Goal: Information Seeking & Learning: Learn about a topic

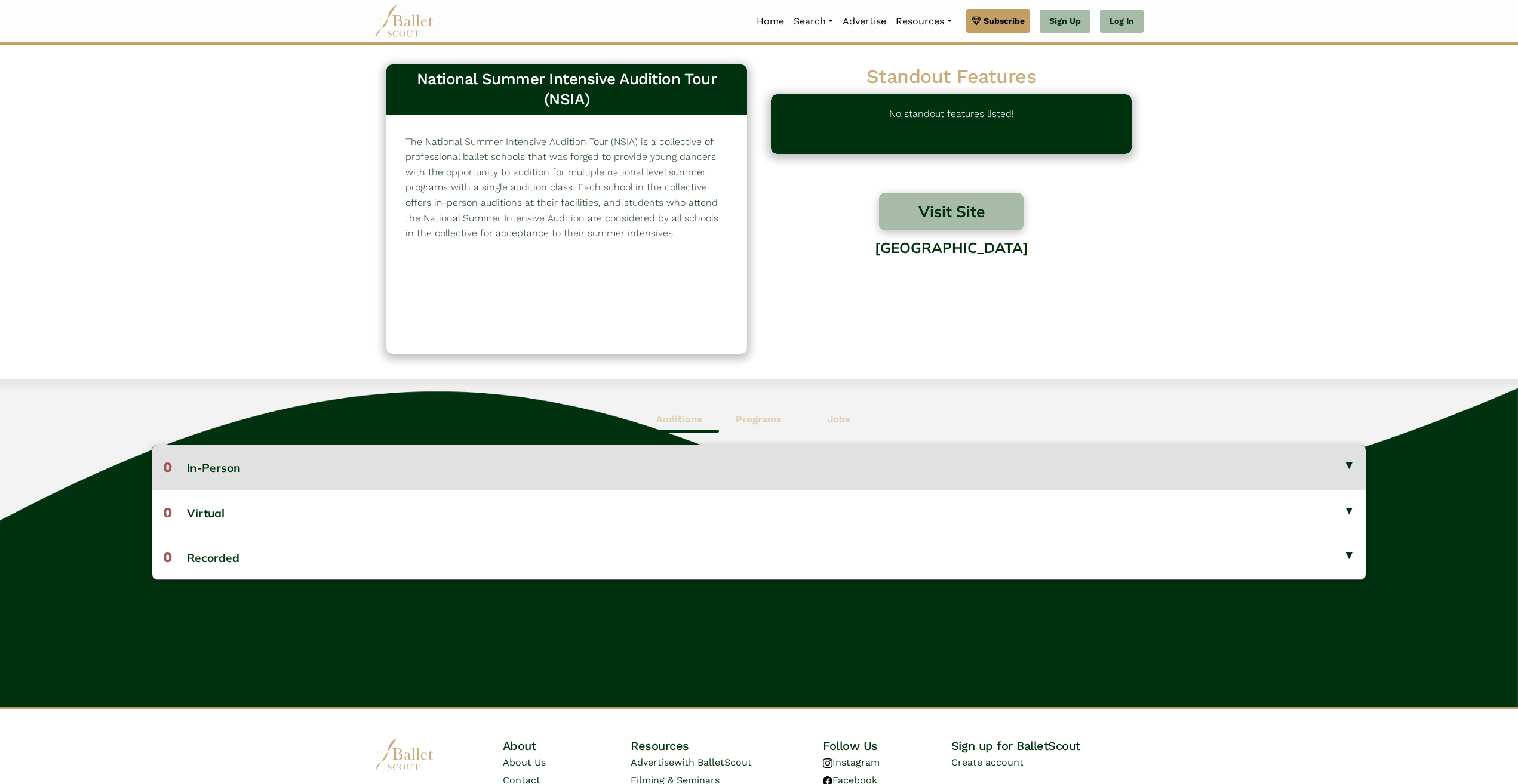
click at [1363, 463] on button "0 In-Person" at bounding box center [759, 467] width 1213 height 44
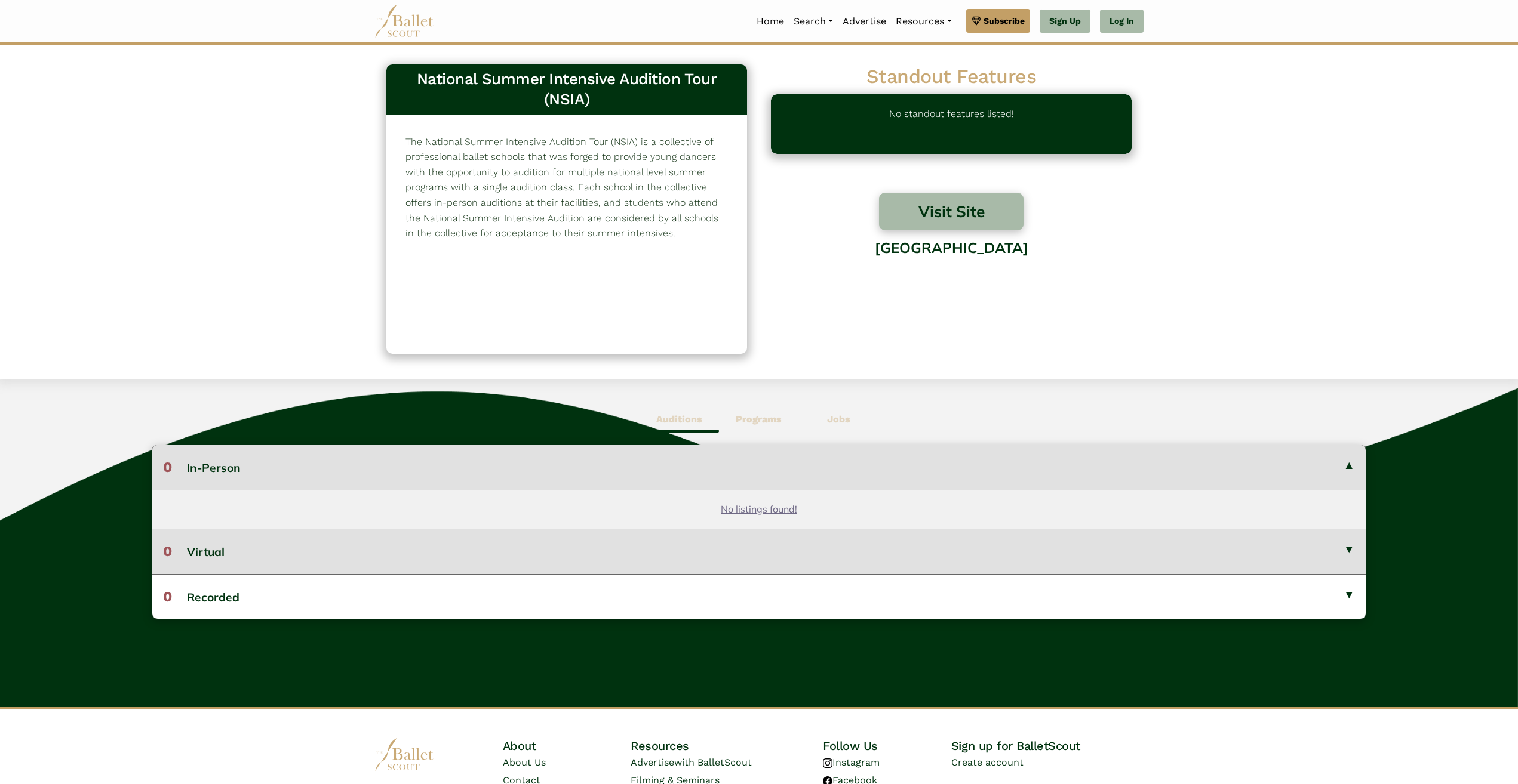
click at [1350, 547] on button "0 Virtual" at bounding box center [759, 551] width 1213 height 45
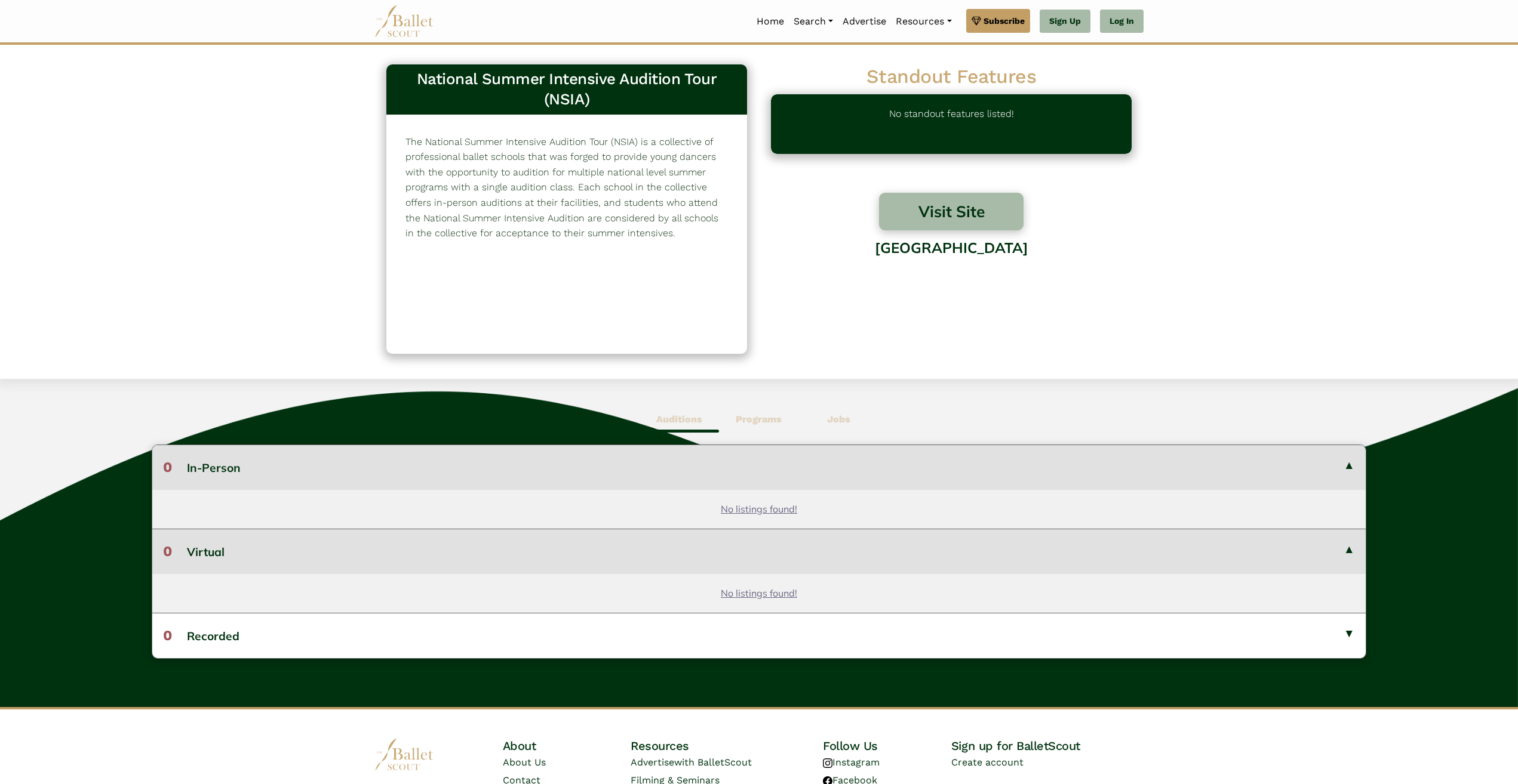
click at [763, 416] on b "Programs" at bounding box center [759, 419] width 46 height 11
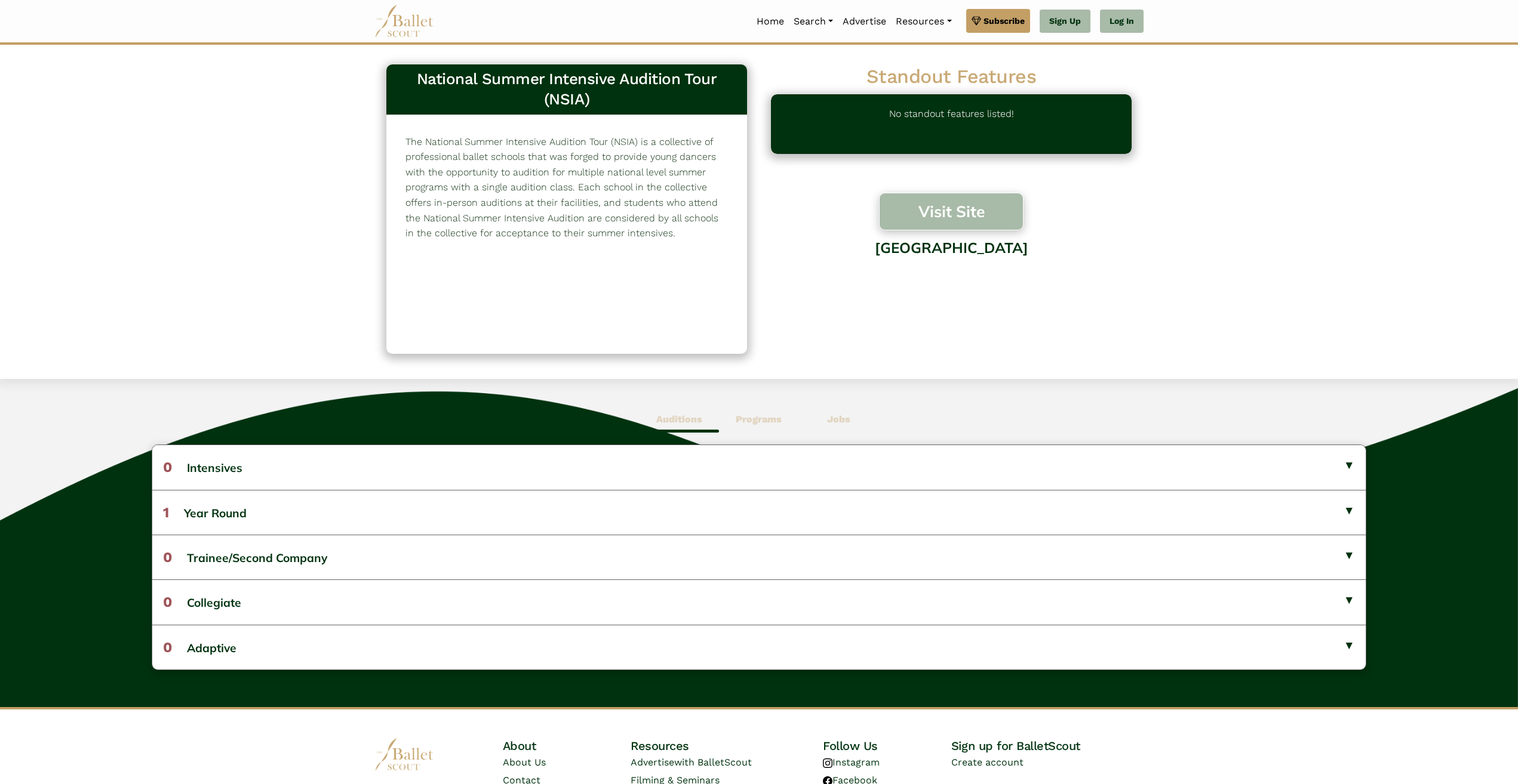
click at [964, 207] on button "Visit Site" at bounding box center [951, 211] width 145 height 37
click at [939, 248] on div "USA" at bounding box center [951, 276] width 361 height 91
click at [951, 249] on div "USA" at bounding box center [951, 276] width 361 height 91
click at [763, 22] on link "Home" at bounding box center [770, 22] width 37 height 25
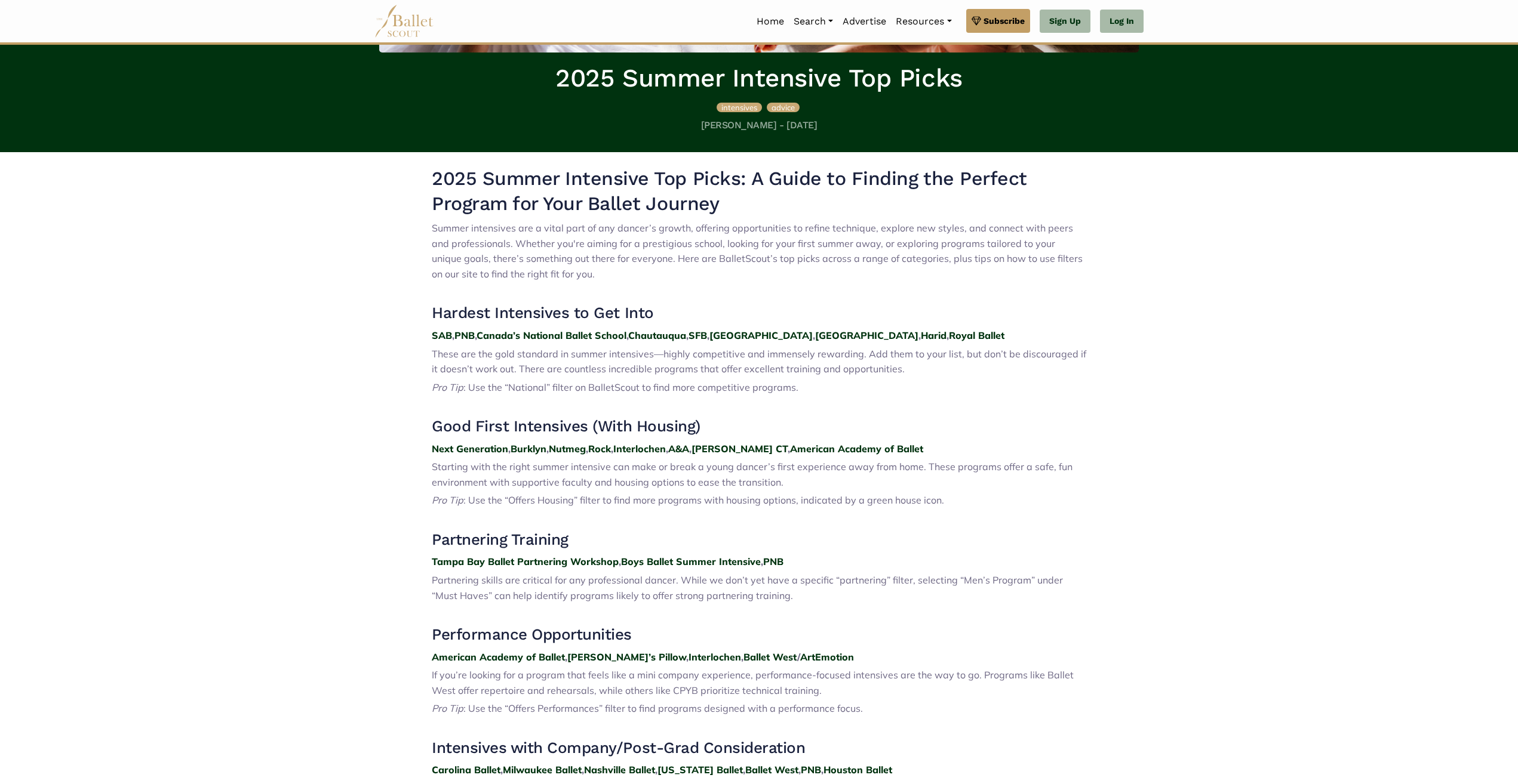
scroll to position [391, 0]
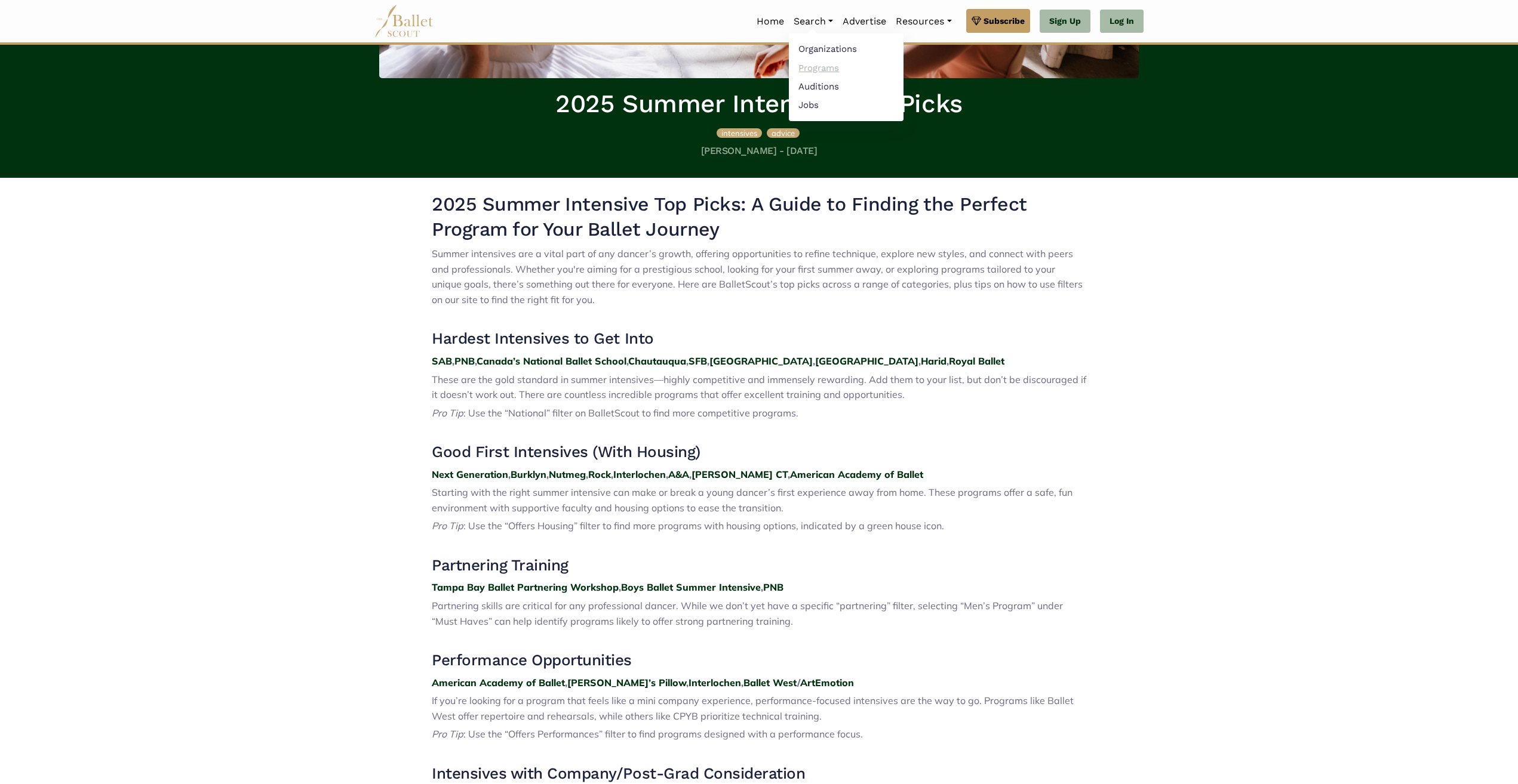
click at [826, 68] on link "Programs" at bounding box center [846, 68] width 114 height 18
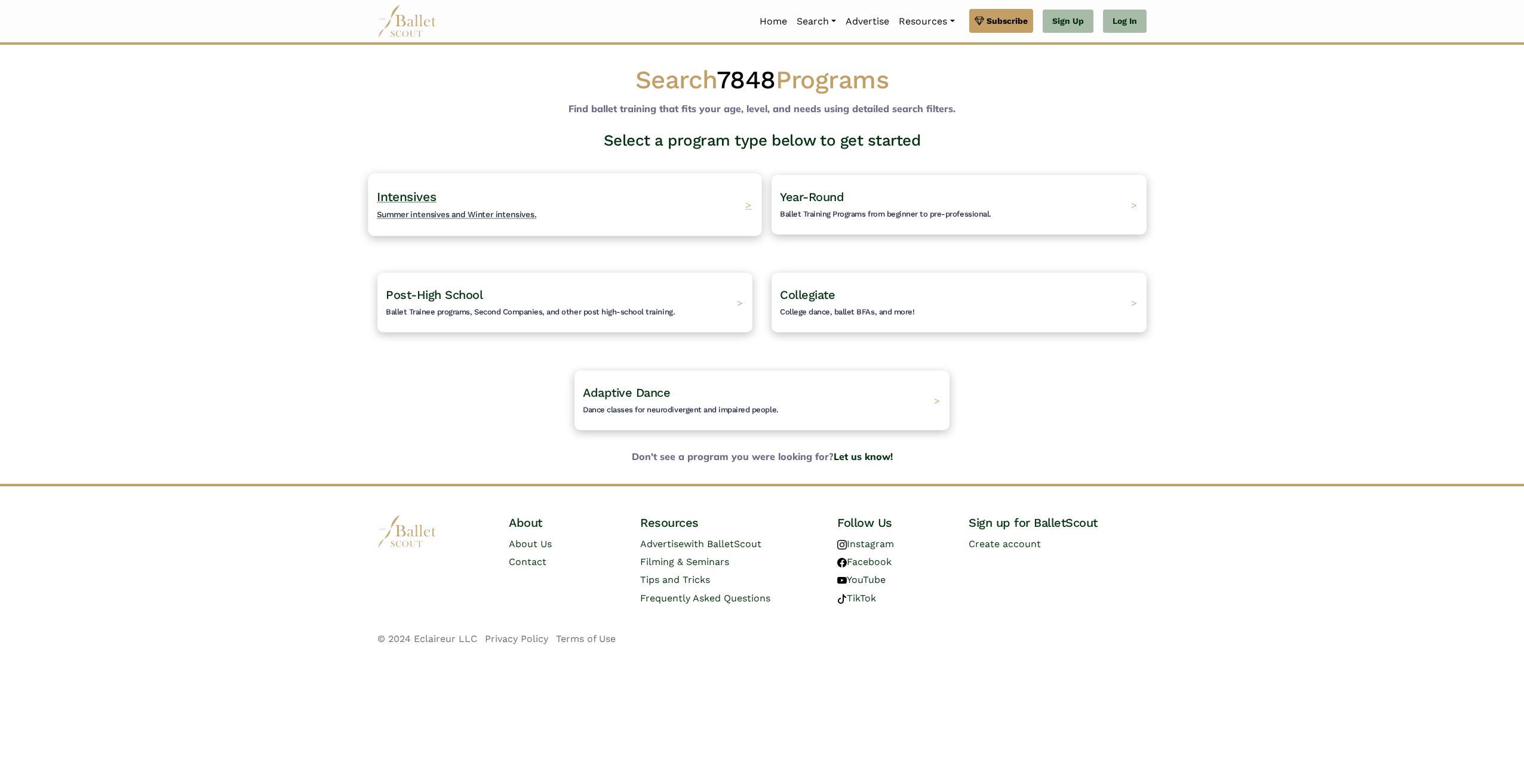
click at [523, 211] on span "Summer intensives and Winter intensives." at bounding box center [457, 214] width 160 height 10
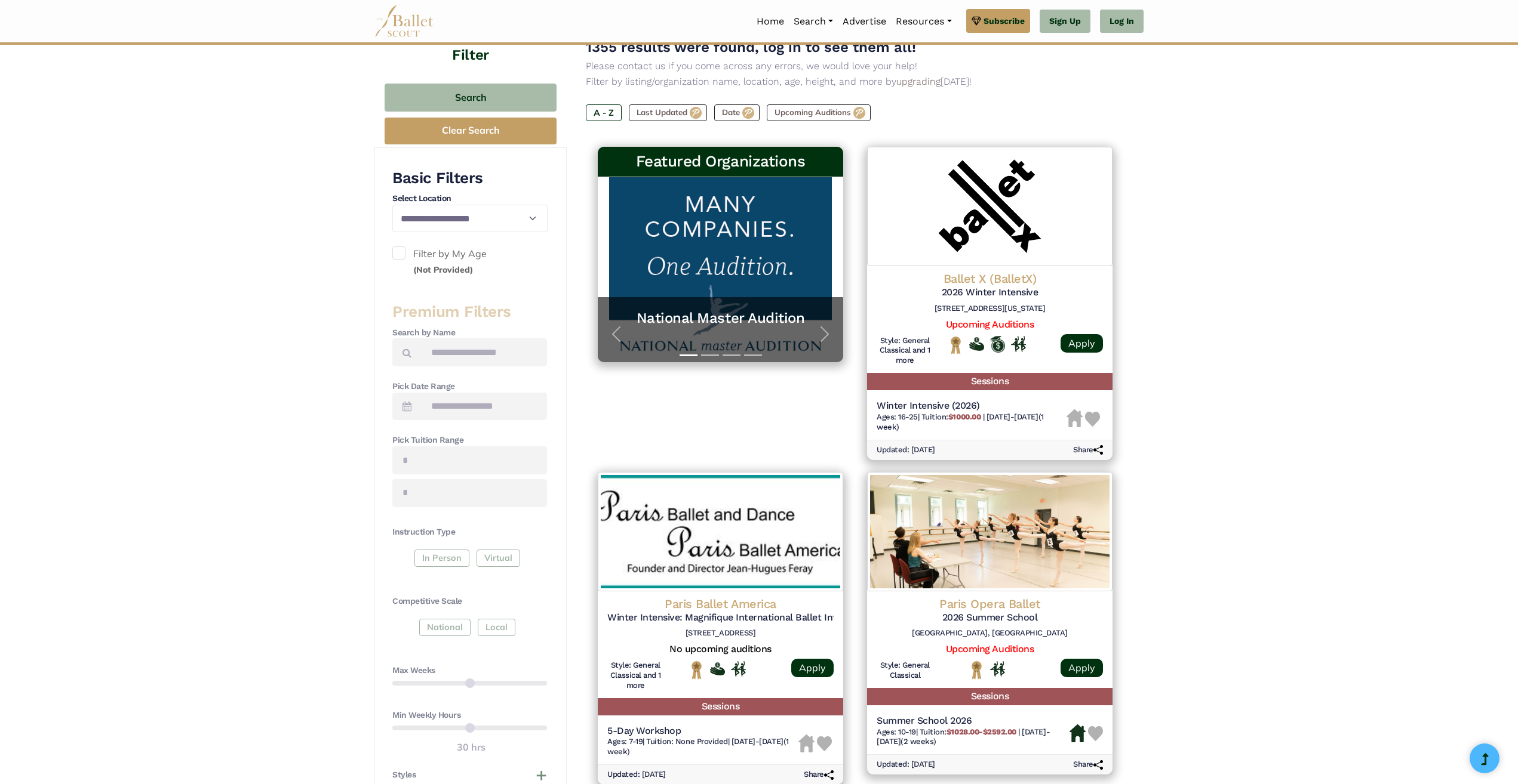
scroll to position [119, 0]
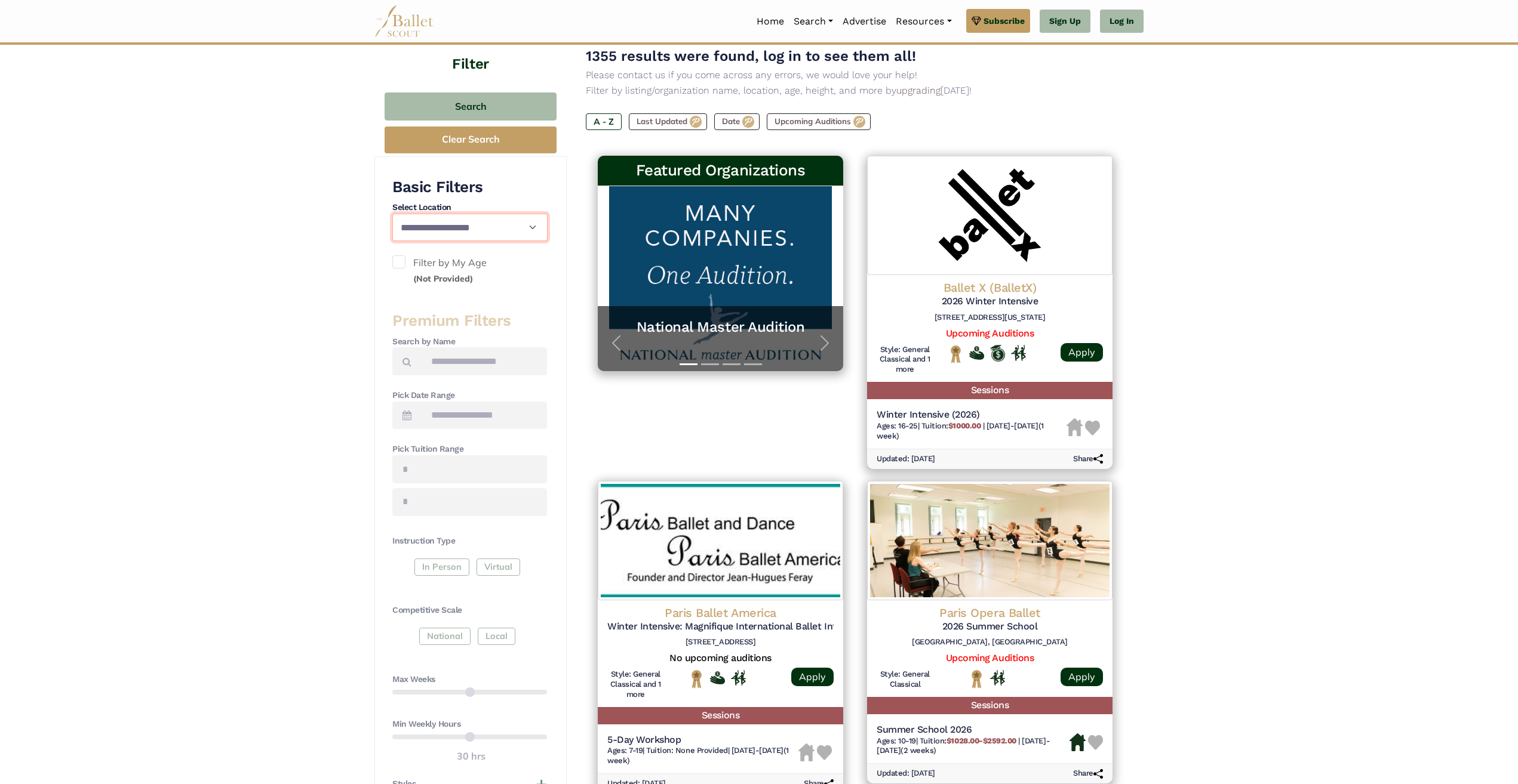
click at [534, 228] on select "**********" at bounding box center [470, 228] width 155 height 28
click at [442, 631] on div "National Local" at bounding box center [469, 639] width 155 height 22
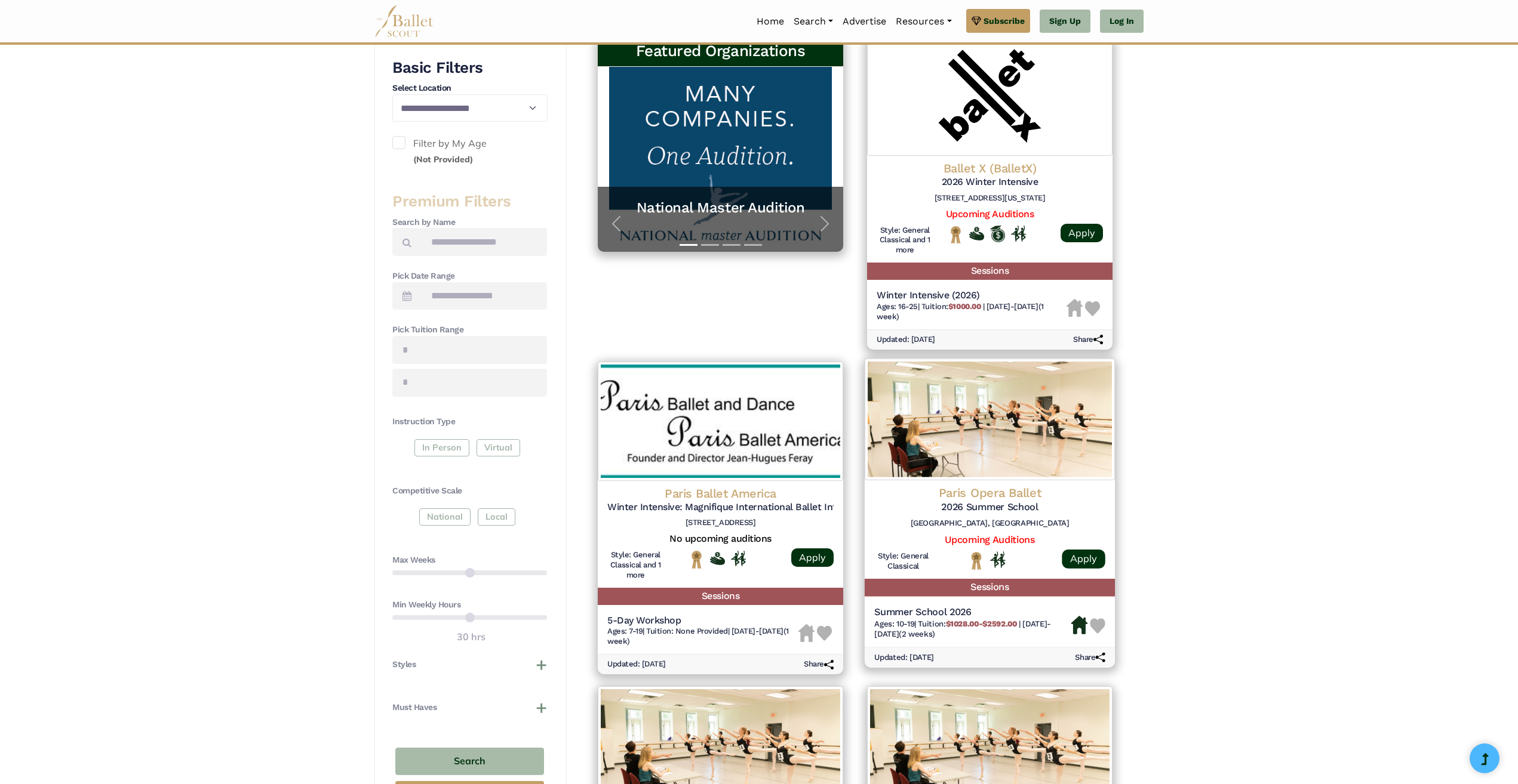
scroll to position [179, 0]
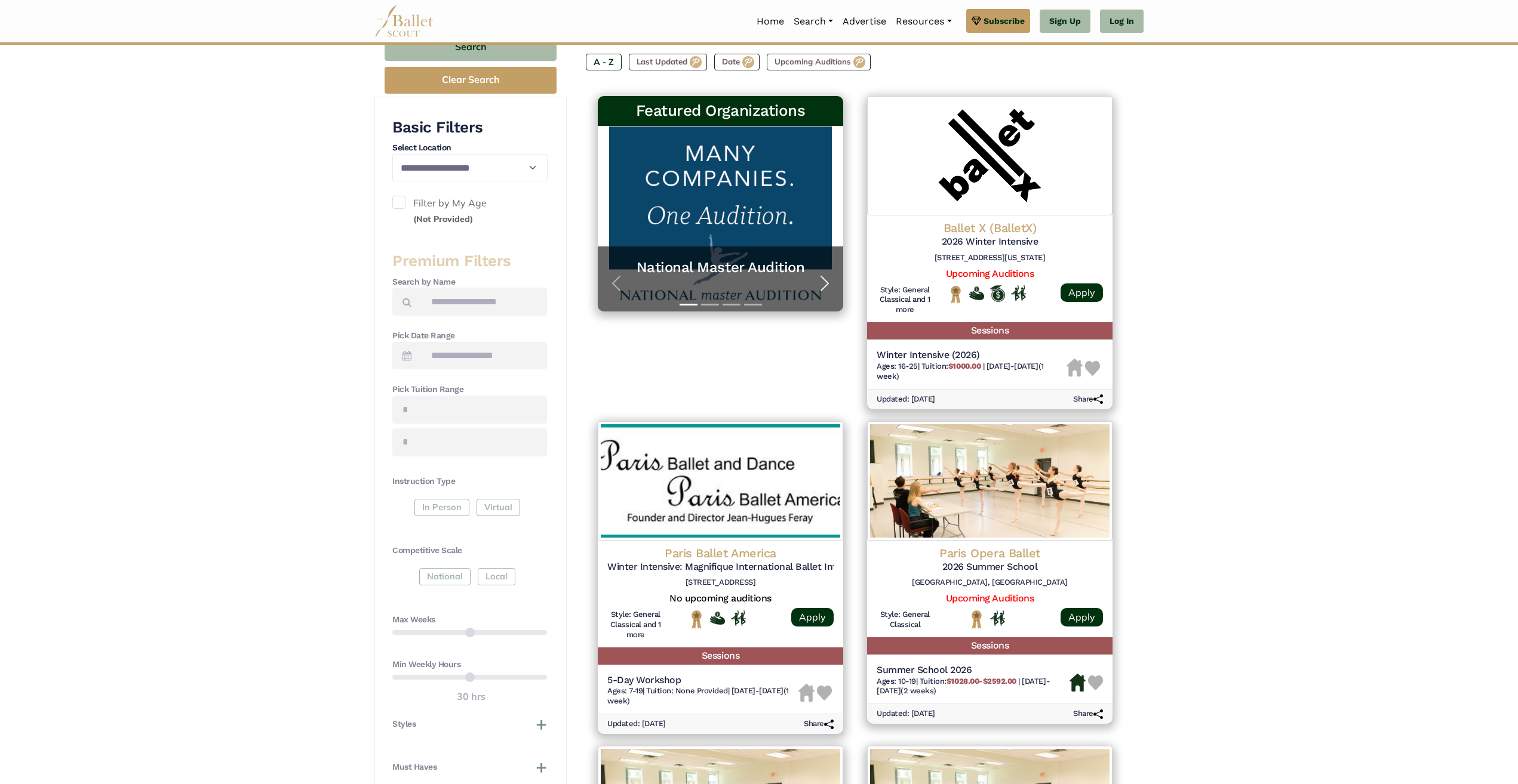
click at [819, 280] on span "button" at bounding box center [824, 283] width 19 height 19
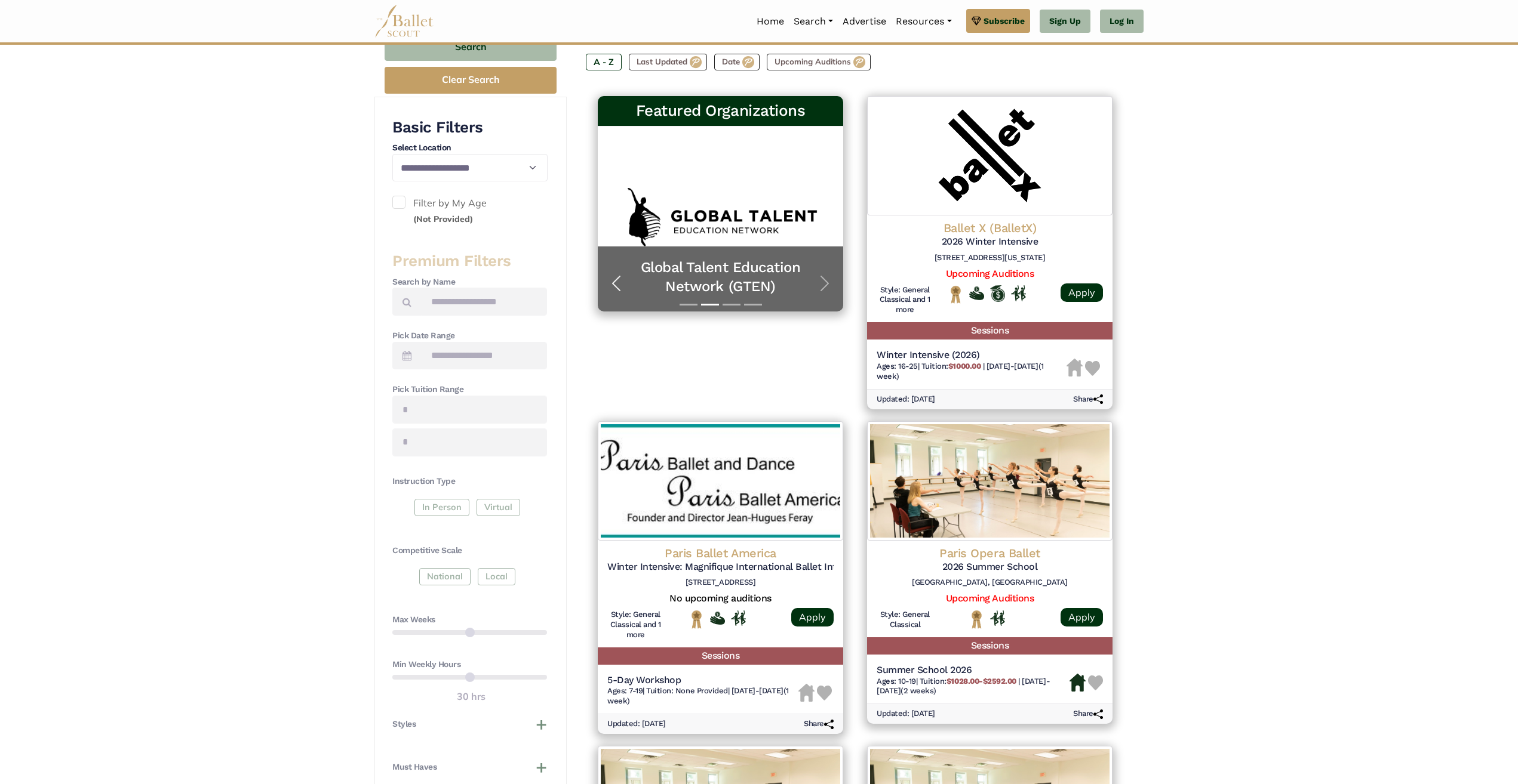
click at [613, 281] on span "button" at bounding box center [616, 283] width 19 height 19
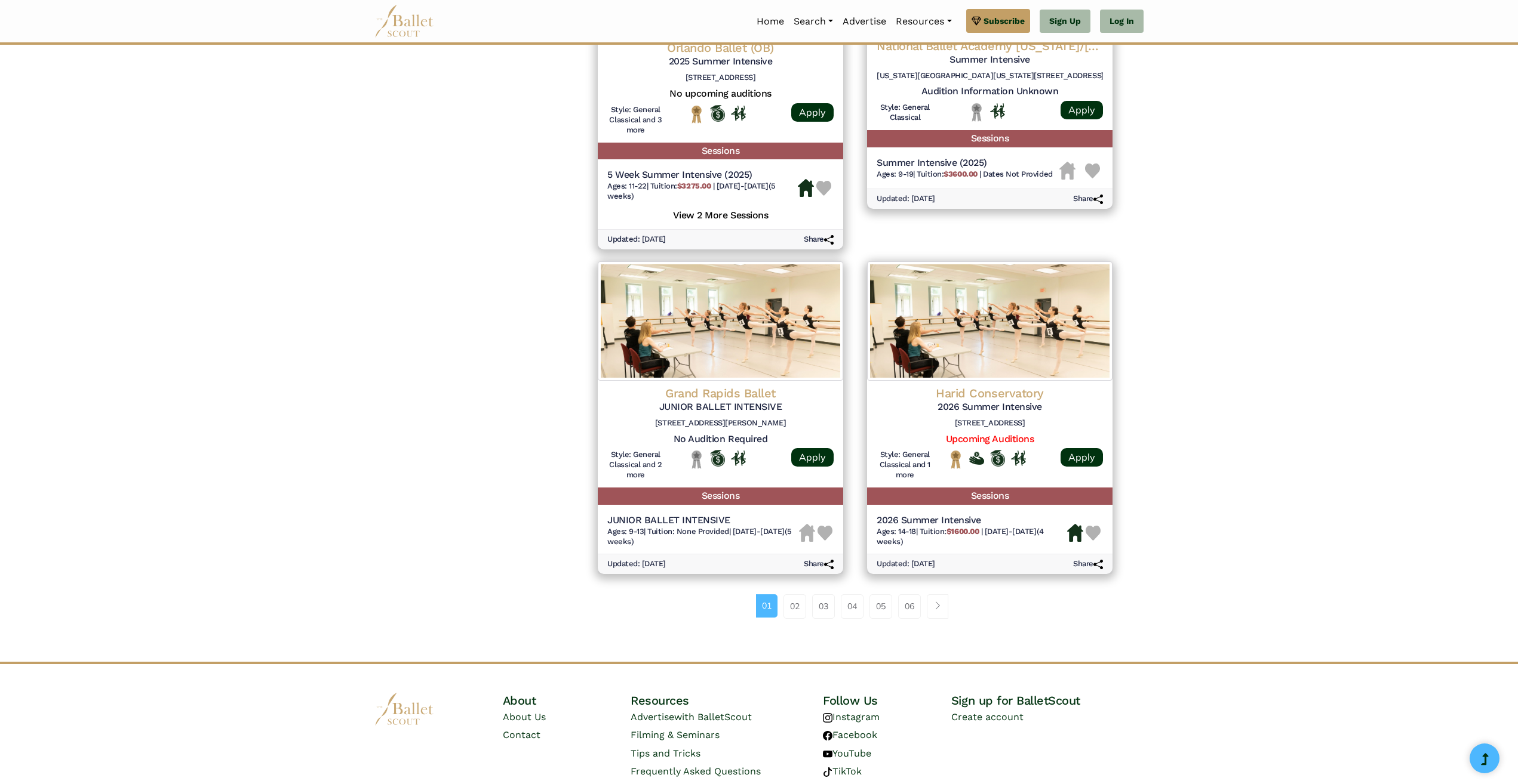
scroll to position [1373, 0]
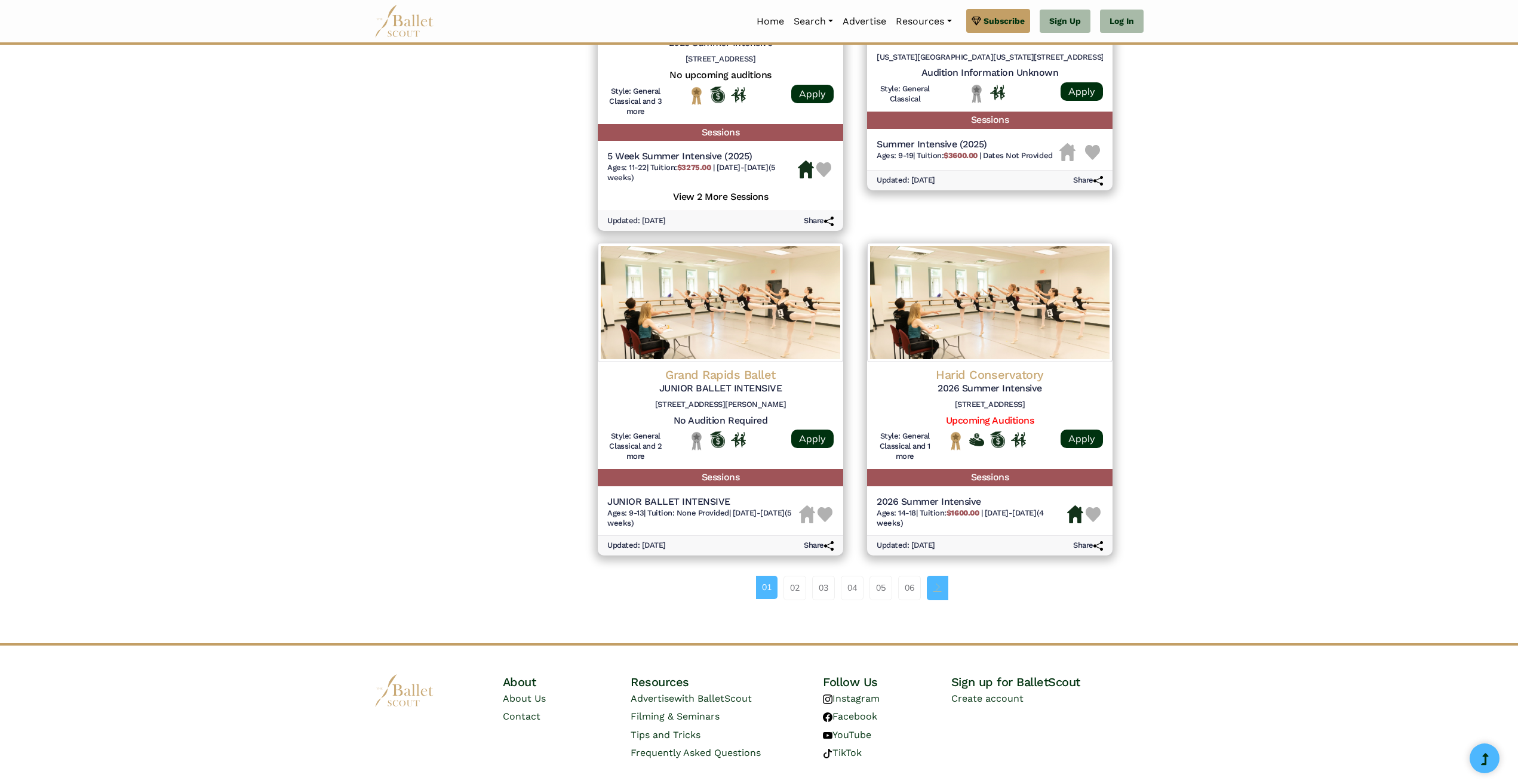
click at [936, 596] on link "Page navigation example" at bounding box center [937, 588] width 22 height 24
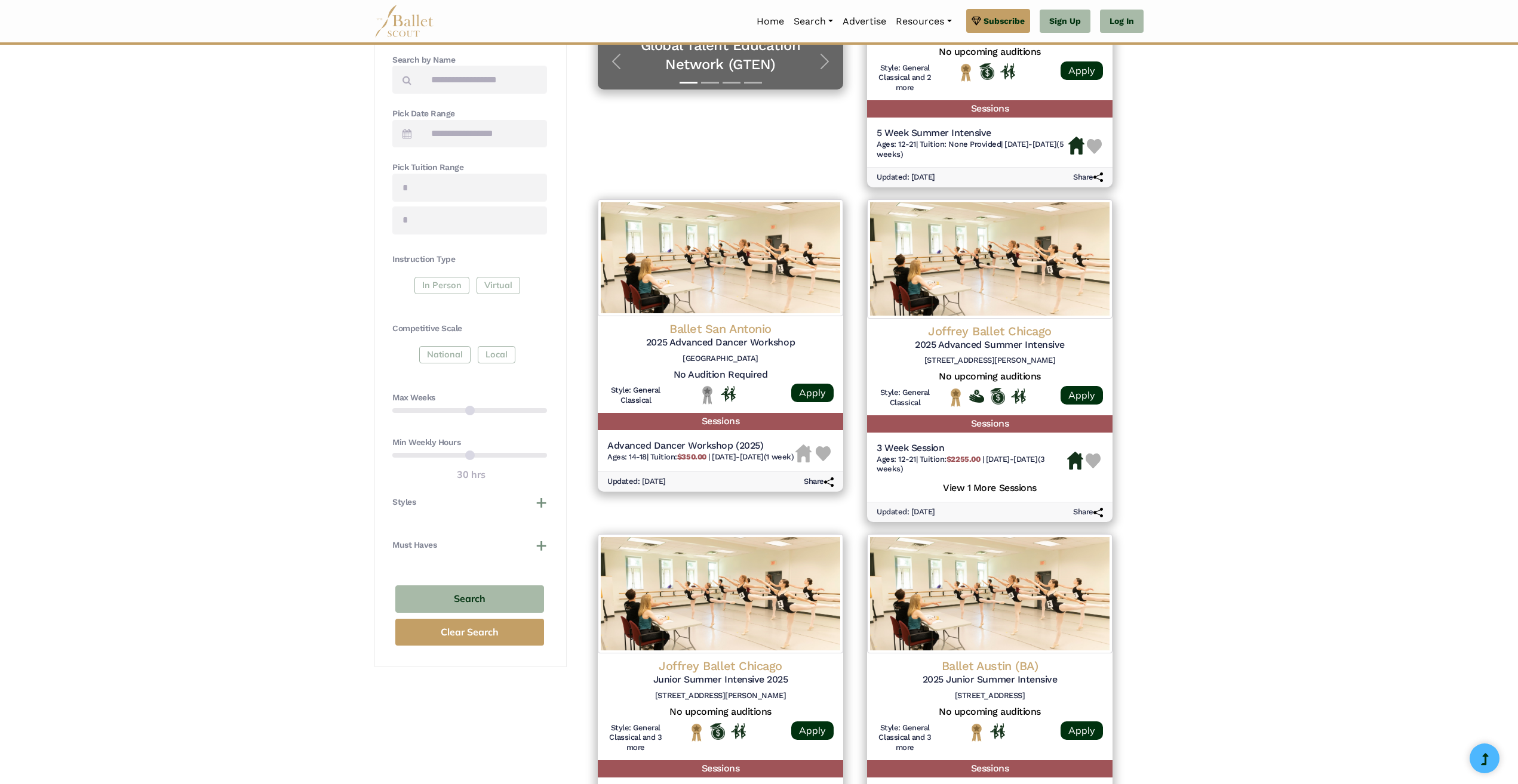
scroll to position [418, 0]
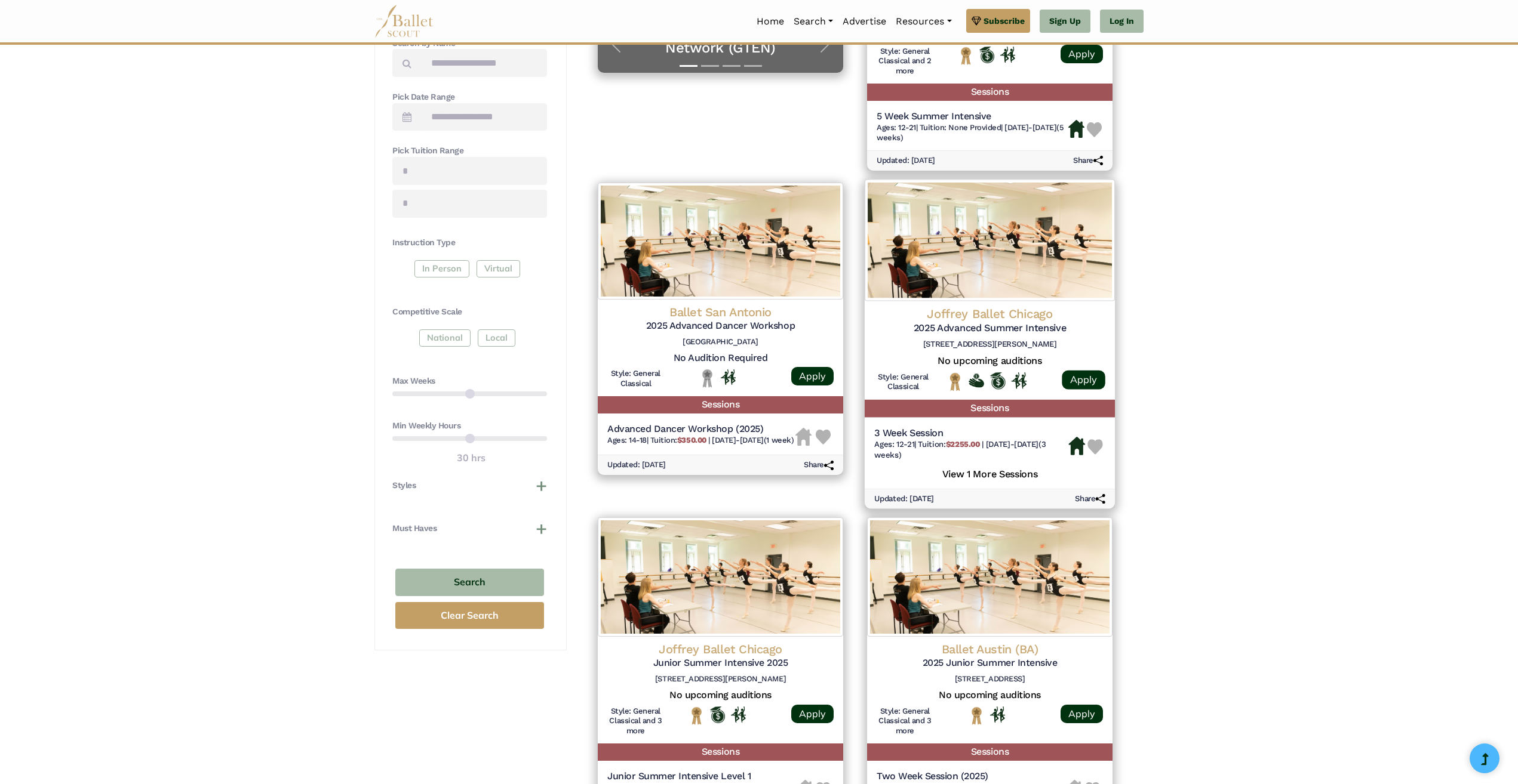
click at [1026, 474] on h5 "View 1 More Sessions" at bounding box center [990, 473] width 231 height 16
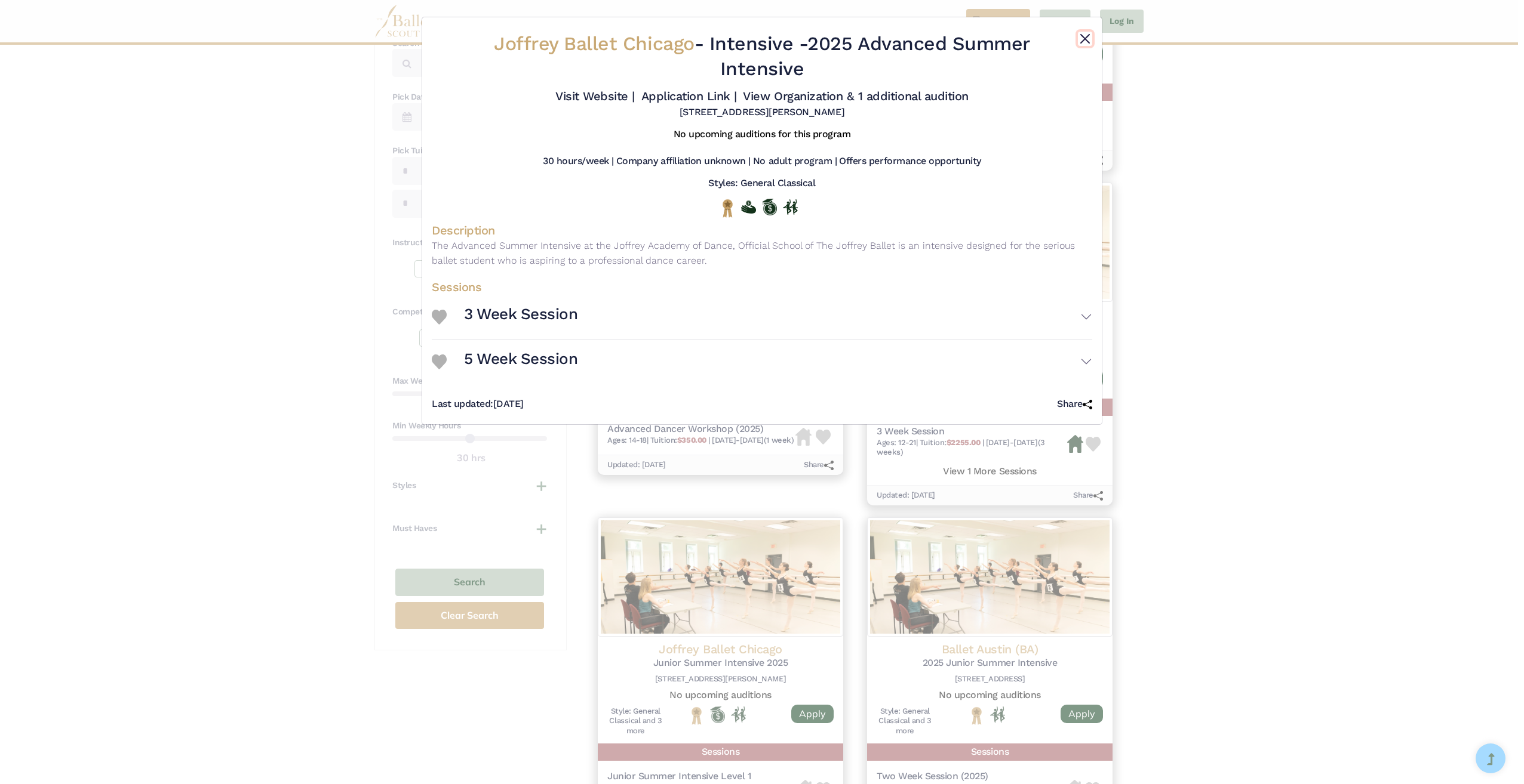
click at [1086, 32] on button "Close" at bounding box center [1085, 39] width 14 height 14
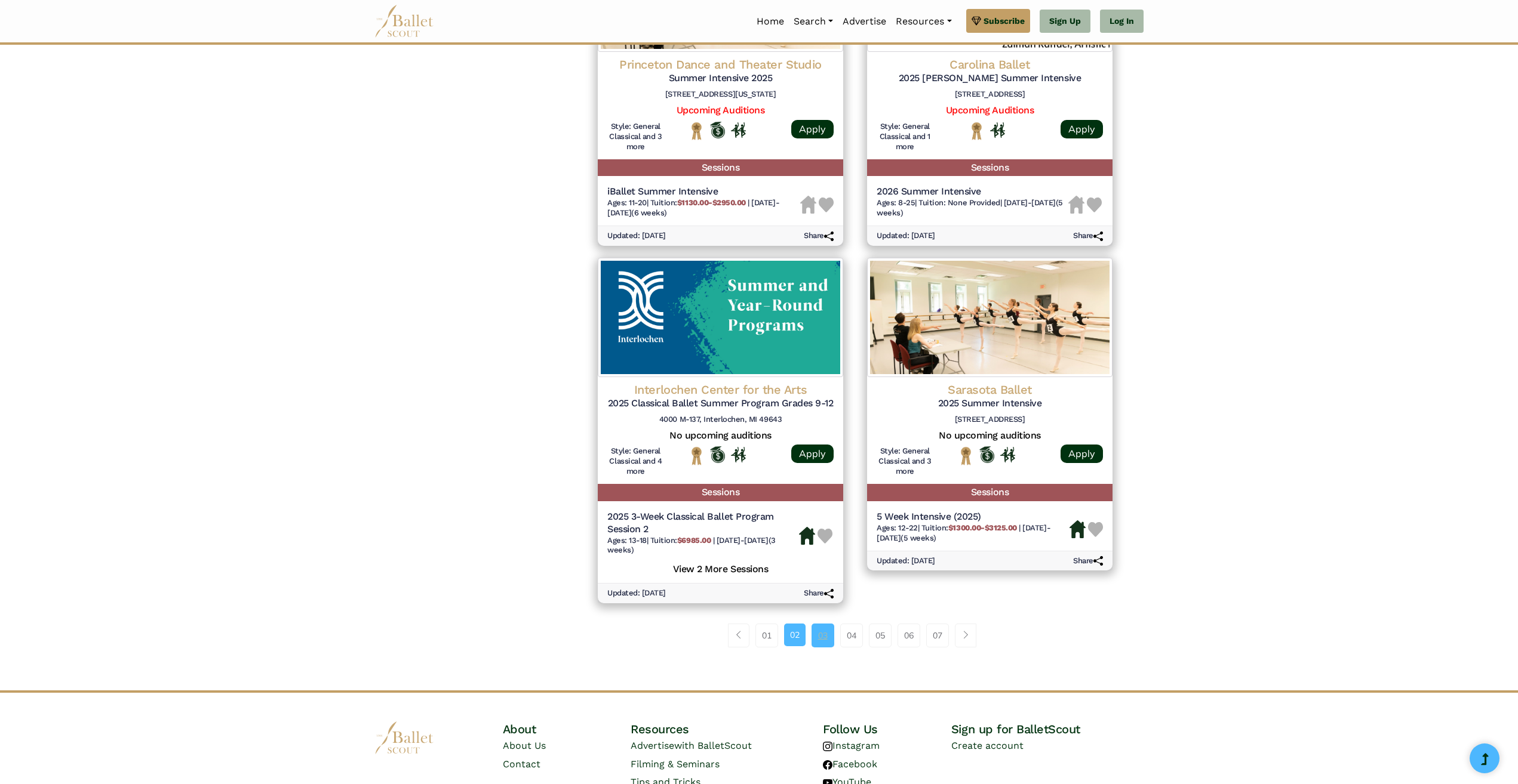
scroll to position [1373, 0]
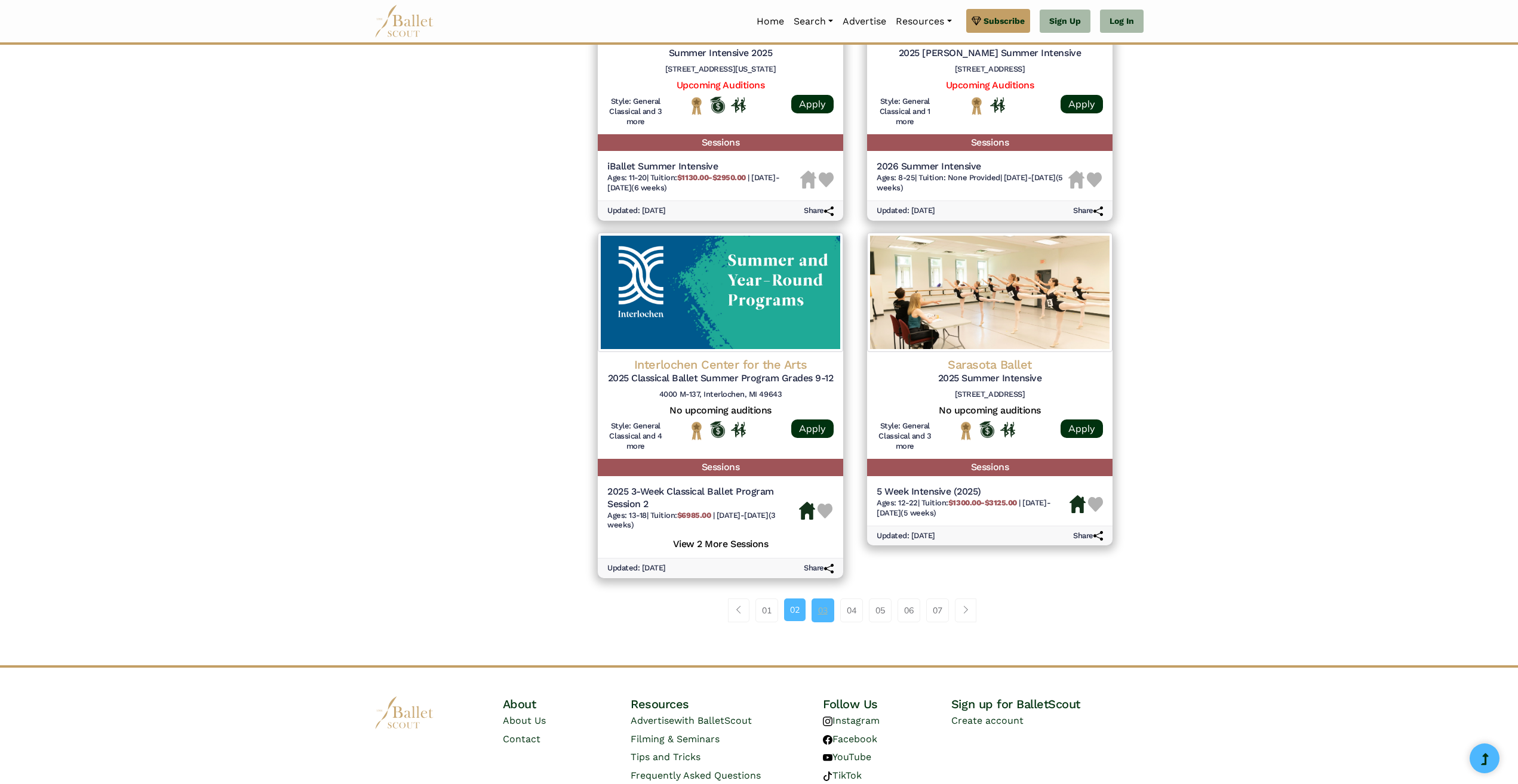
click at [824, 610] on link "03" at bounding box center [822, 610] width 22 height 24
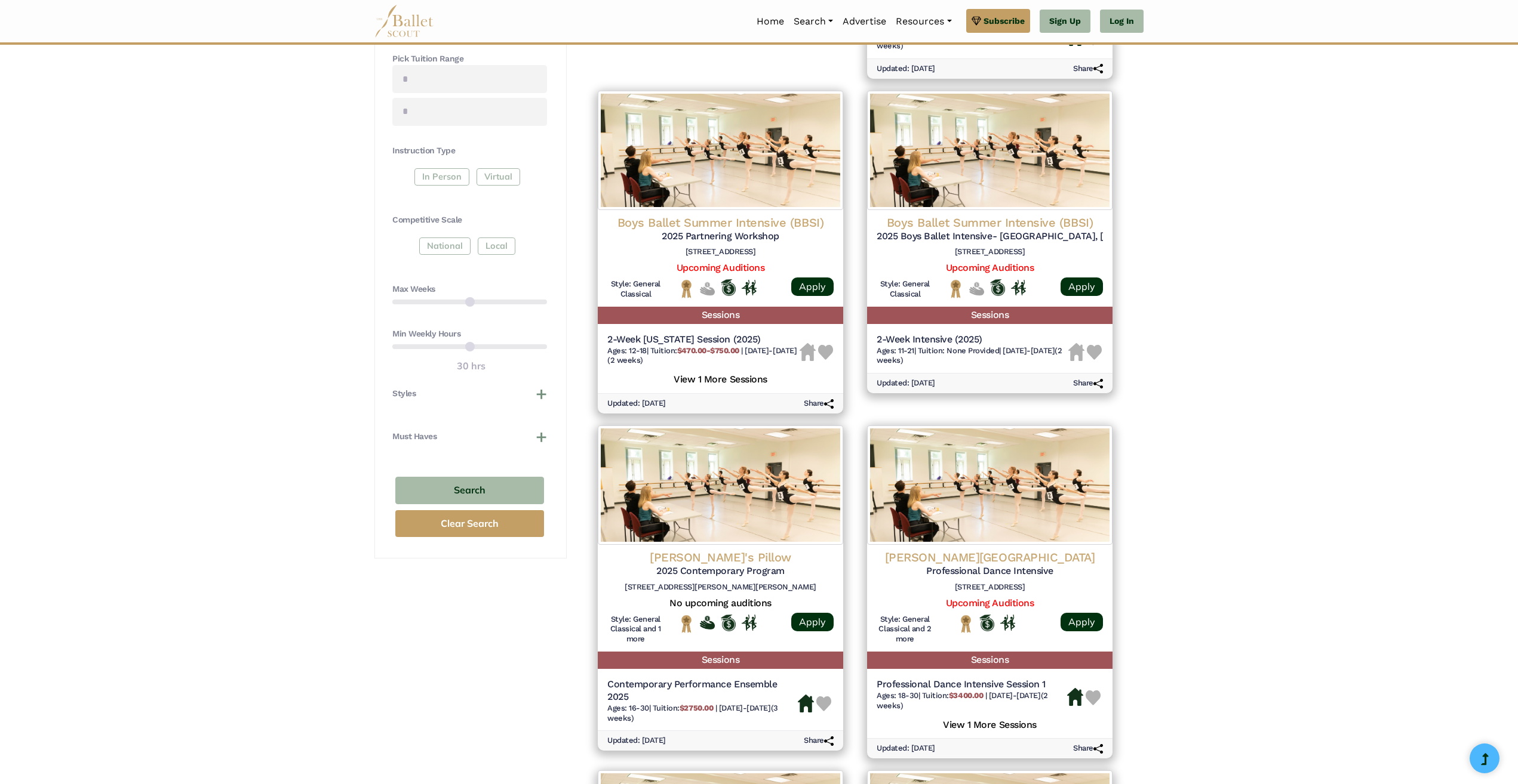
scroll to position [537, 0]
